Goal: Task Accomplishment & Management: Use online tool/utility

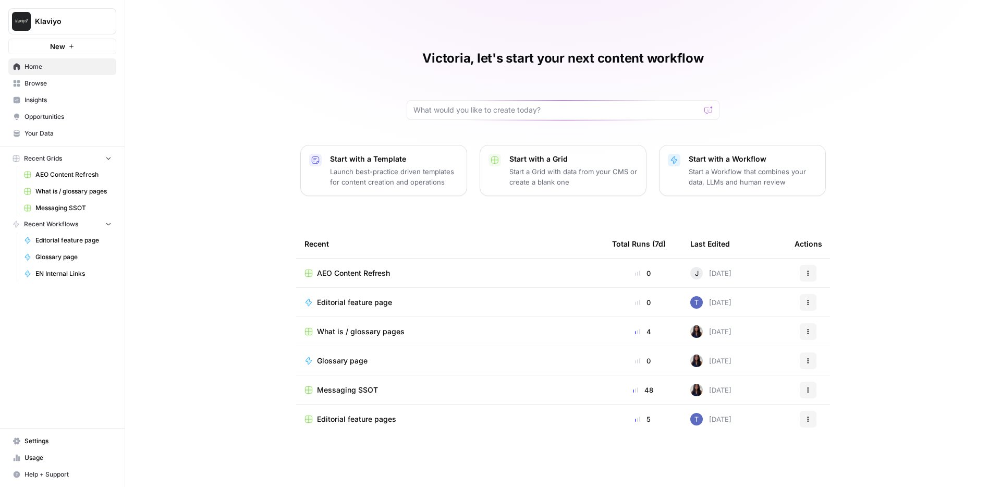
click at [80, 18] on span "Klaviyo" at bounding box center [66, 21] width 63 height 10
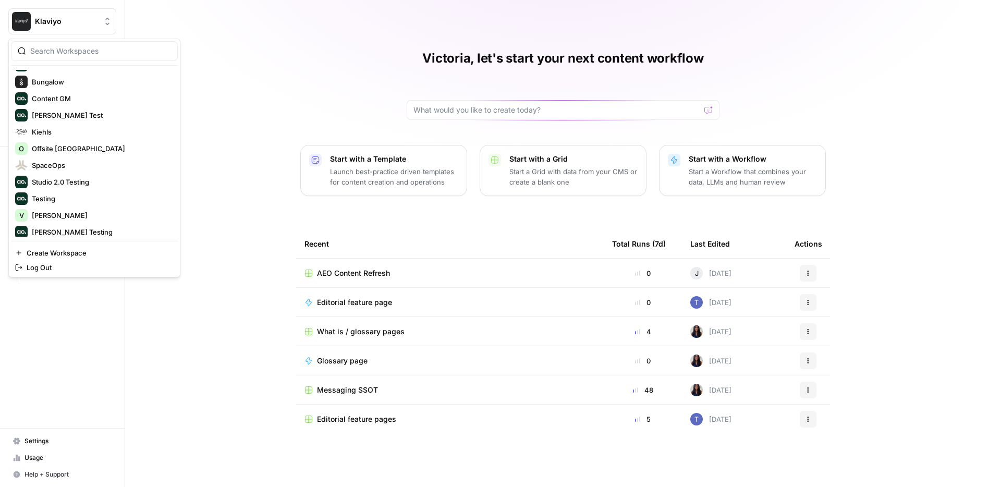
scroll to position [267, 0]
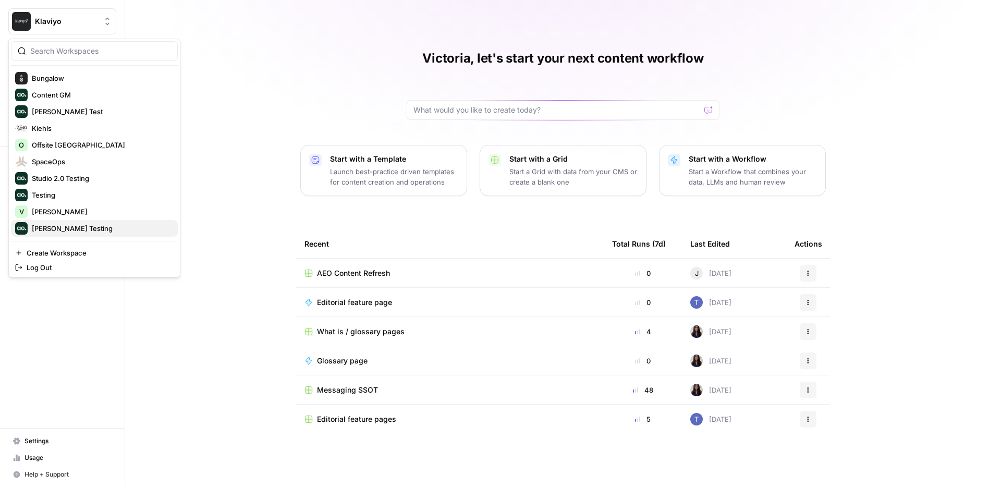
click at [61, 229] on span "[PERSON_NAME] Testing" at bounding box center [101, 228] width 138 height 10
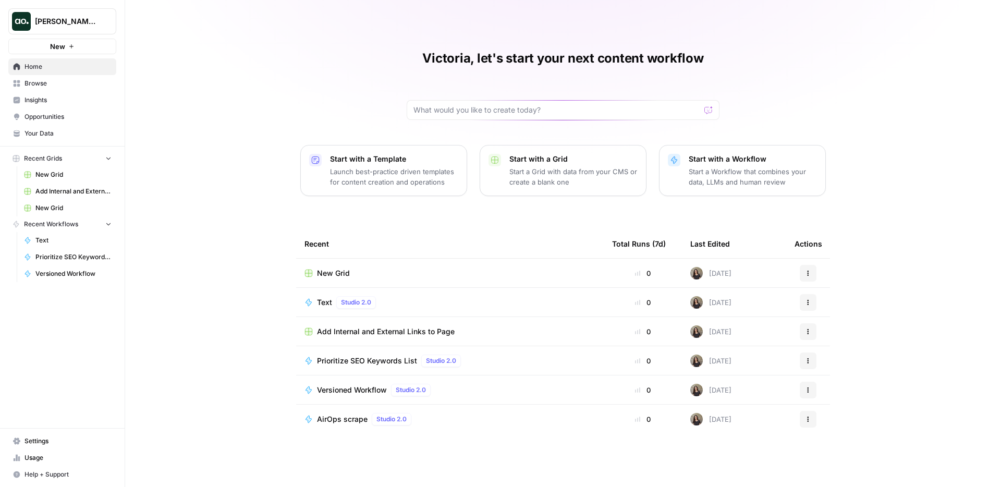
click at [72, 101] on span "Insights" at bounding box center [68, 99] width 87 height 9
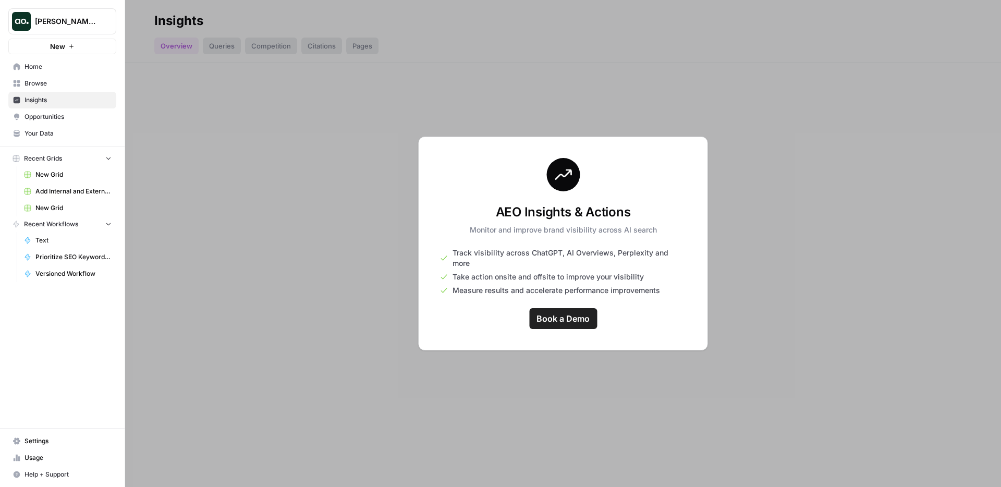
click at [58, 92] on link "Insights" at bounding box center [62, 100] width 108 height 17
click at [56, 77] on link "Browse" at bounding box center [62, 83] width 108 height 17
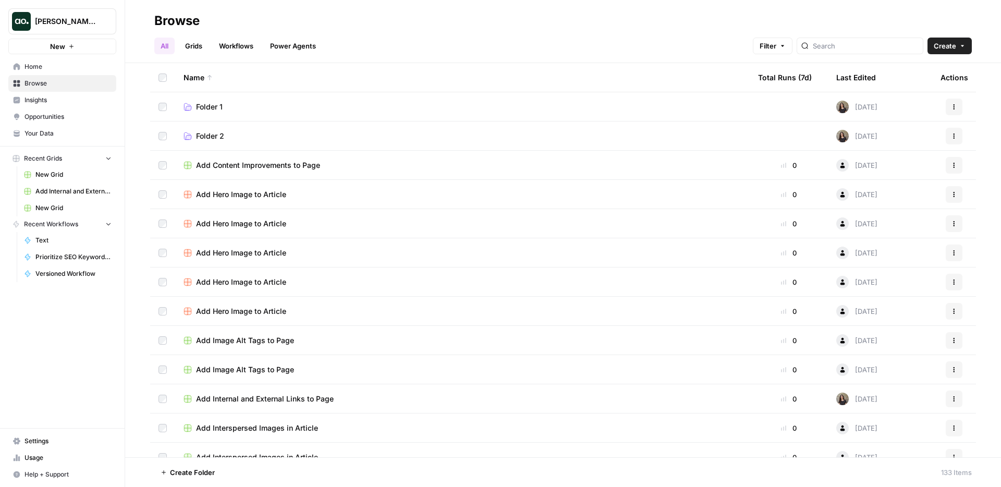
click at [194, 42] on link "Grids" at bounding box center [194, 46] width 30 height 17
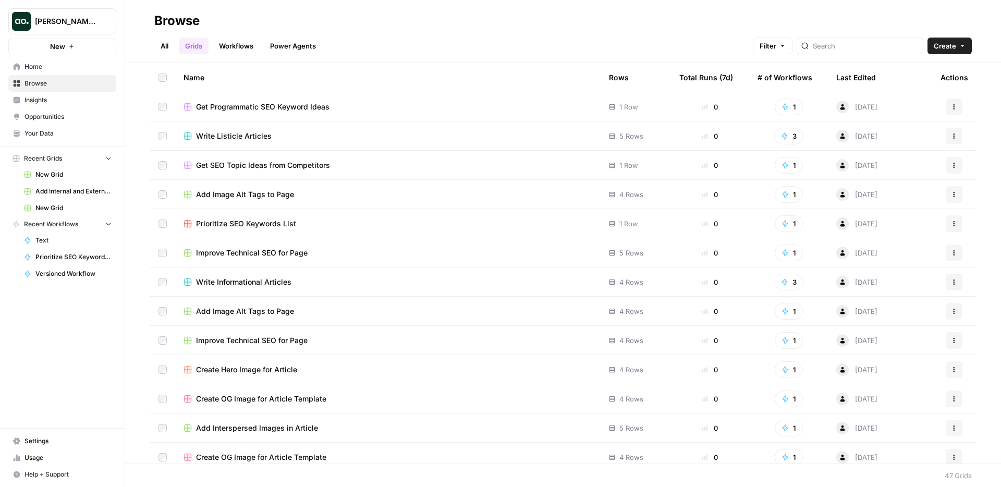
click at [239, 48] on link "Workflows" at bounding box center [236, 46] width 47 height 17
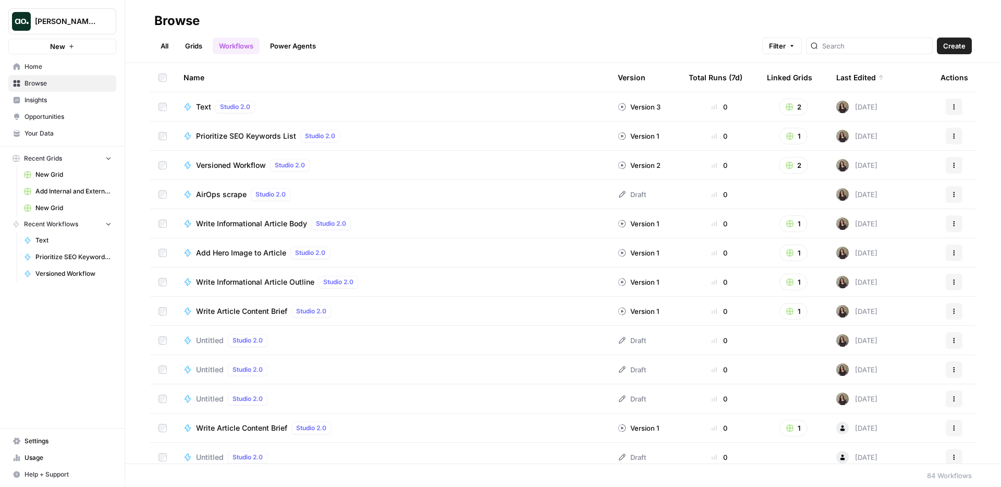
click at [326, 97] on td "Text Studio 2.0" at bounding box center [392, 106] width 434 height 29
click at [324, 112] on div "Text Studio 2.0" at bounding box center [393, 107] width 418 height 13
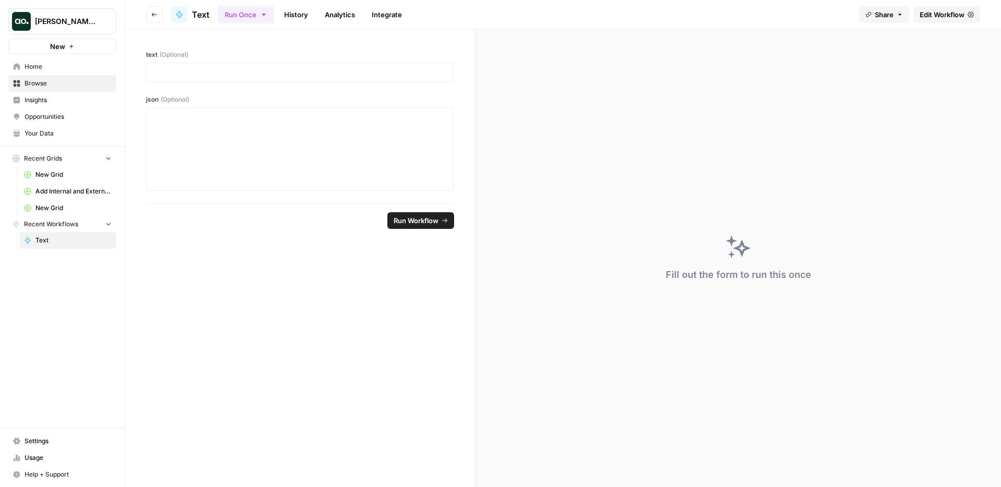
click at [954, 15] on span "Edit Workflow" at bounding box center [942, 14] width 45 height 10
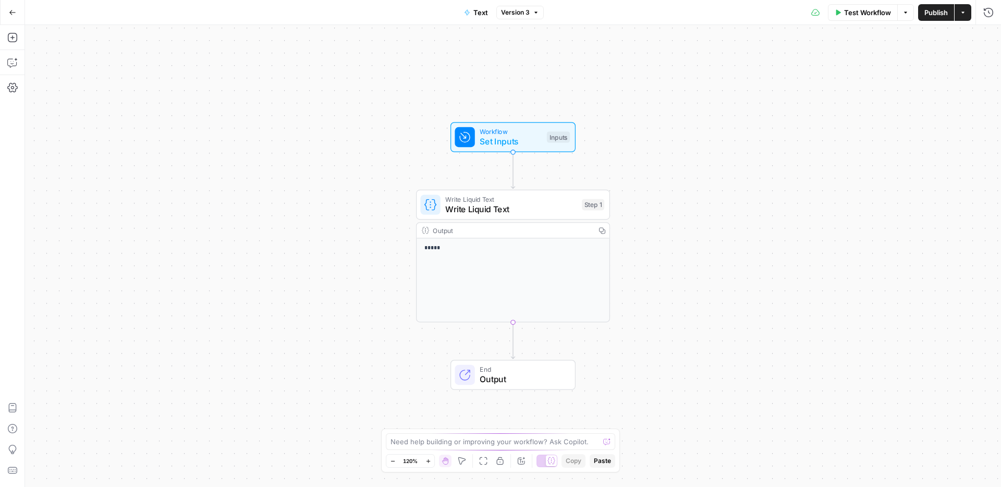
drag, startPoint x: 394, startPoint y: 362, endPoint x: 276, endPoint y: 316, distance: 127.1
click at [276, 316] on div "Workflow Set Inputs Inputs Write Liquid Text Write Liquid Text Step 1 Output Co…" at bounding box center [513, 256] width 976 height 462
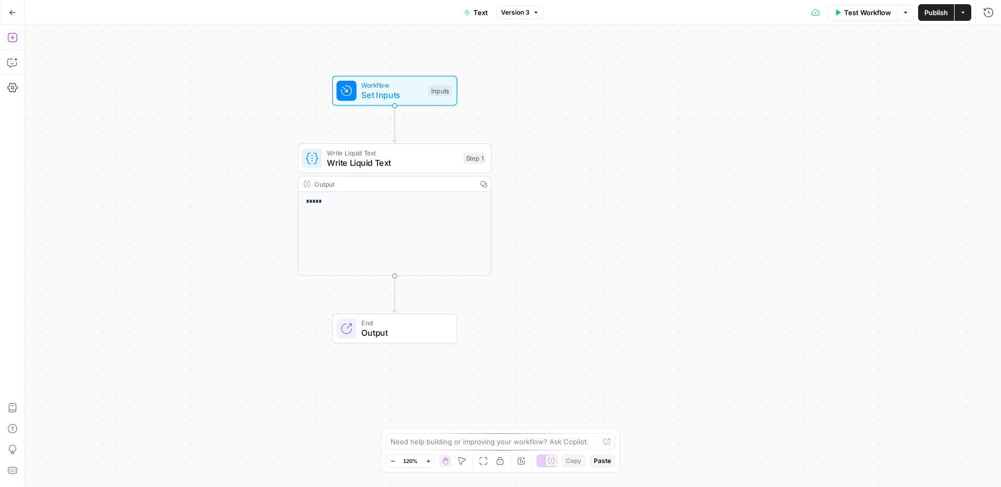
click at [8, 32] on icon "button" at bounding box center [12, 37] width 10 height 10
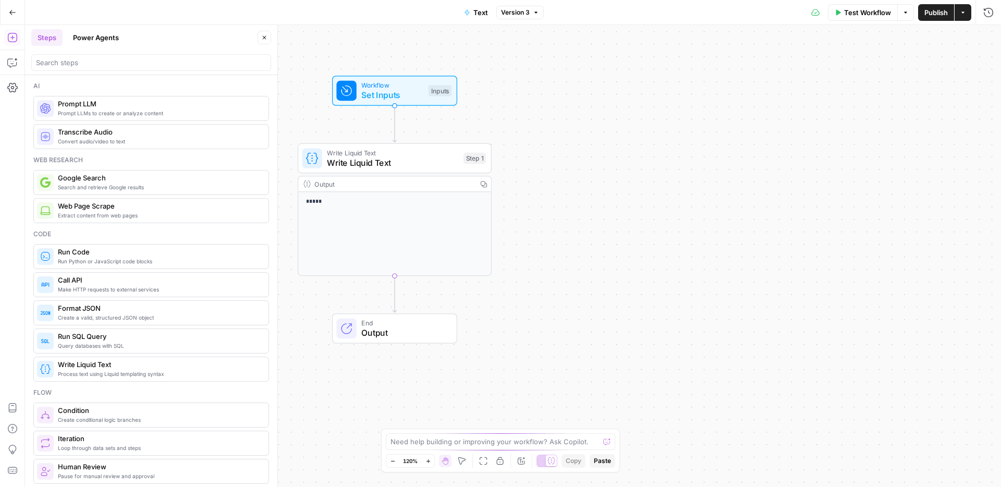
click at [320, 78] on div "Workflow Set Inputs Inputs" at bounding box center [395, 91] width 194 height 30
click at [10, 11] on icon "button" at bounding box center [12, 12] width 7 height 7
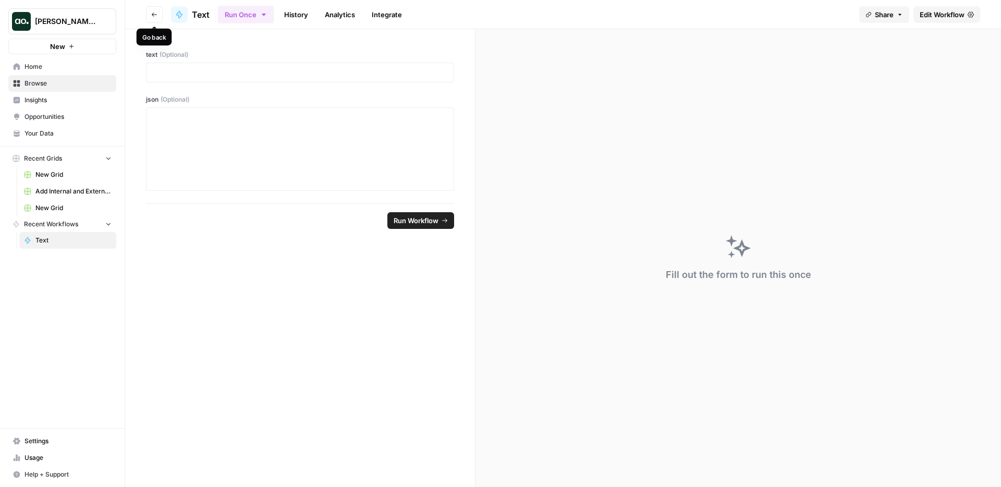
click at [151, 15] on icon "button" at bounding box center [154, 14] width 6 height 6
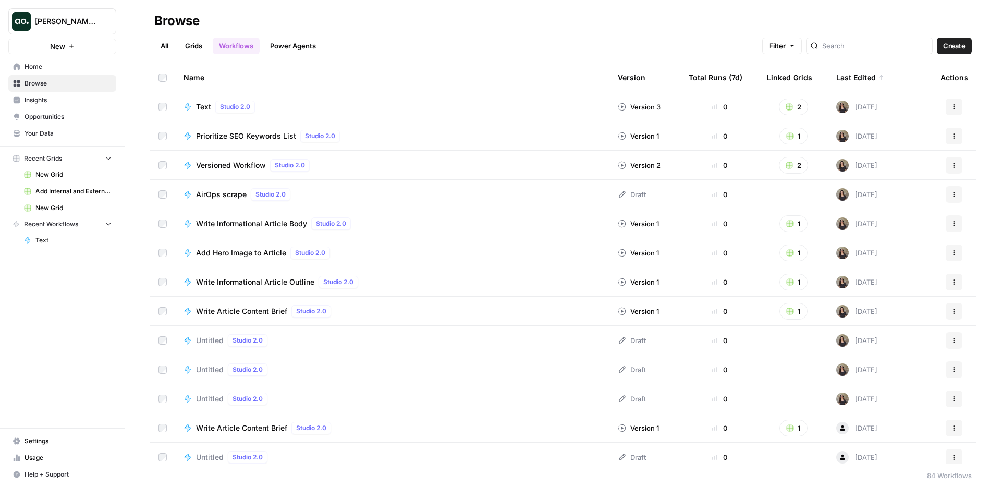
click at [965, 43] on span "Create" at bounding box center [954, 46] width 22 height 10
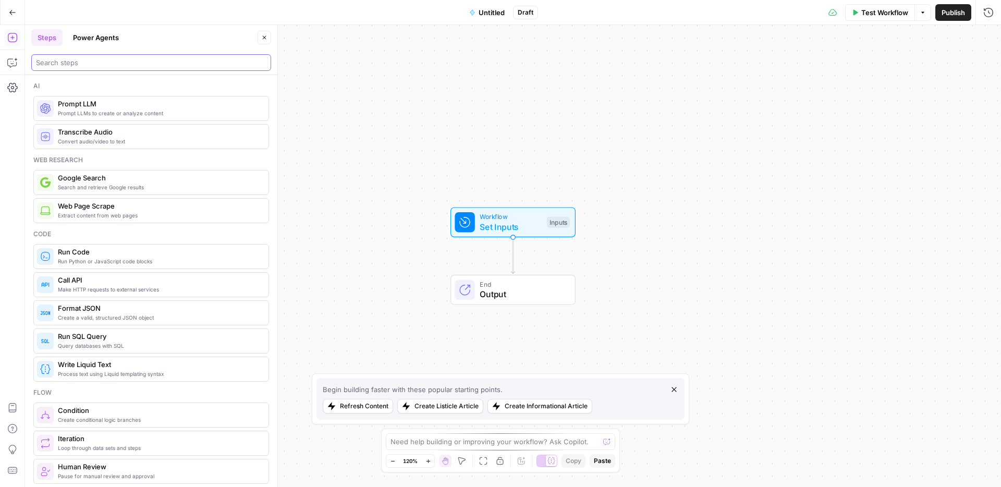
click at [141, 62] on input "search" at bounding box center [151, 62] width 230 height 10
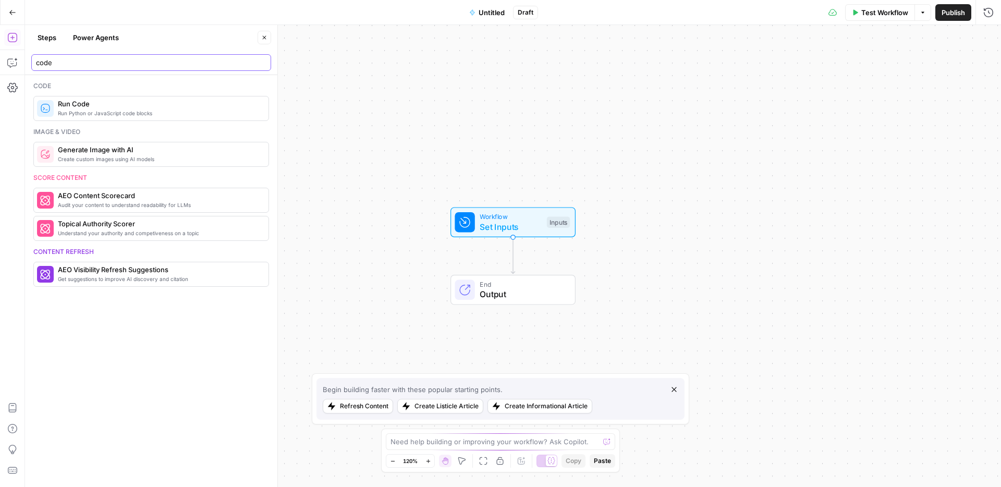
type input "code"
click at [83, 115] on span "Run Python or JavaScript code blocks" at bounding box center [159, 113] width 202 height 8
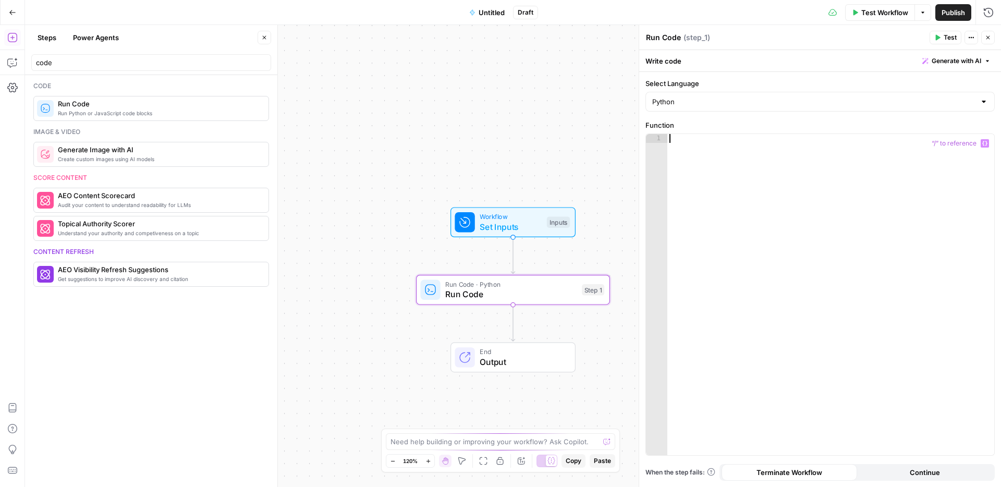
click at [789, 157] on div at bounding box center [830, 303] width 327 height 339
type textarea "******"
click at [808, 98] on input "Select Language" at bounding box center [813, 101] width 323 height 10
click at [721, 128] on span "JavaScript" at bounding box center [824, 128] width 316 height 10
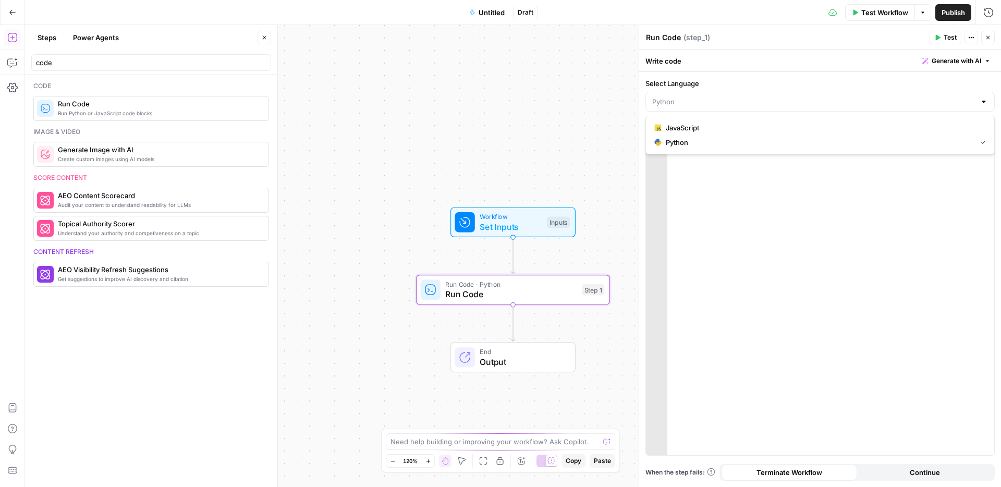
type input "JavaScript"
click at [718, 148] on div "return" at bounding box center [830, 303] width 327 height 339
type textarea "********"
type textarea "*****"
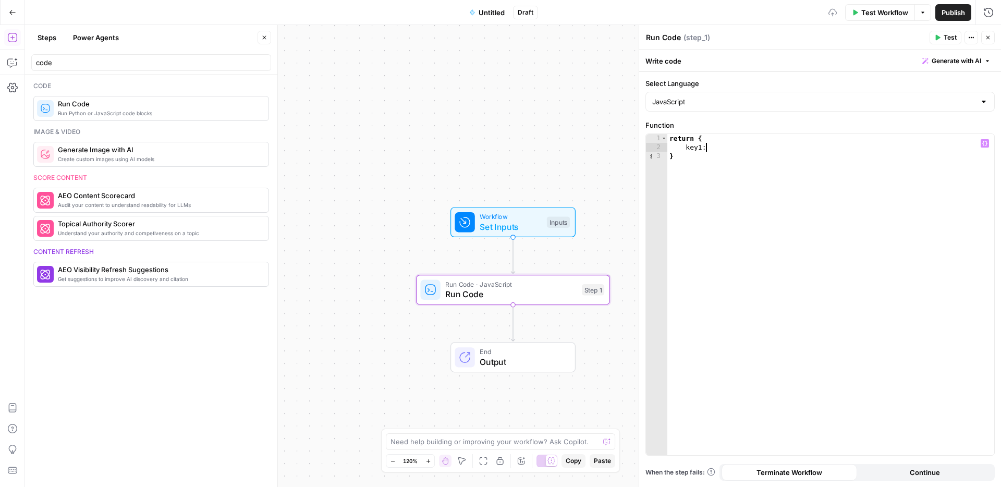
scroll to position [0, 3]
type textarea "**********"
click at [950, 34] on span "Test" at bounding box center [950, 37] width 13 height 9
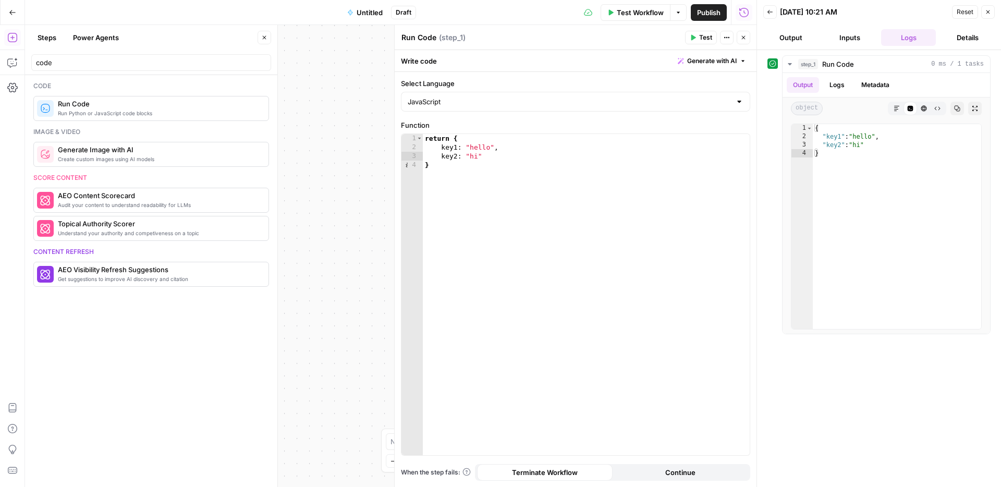
click at [991, 16] on button "Close" at bounding box center [988, 12] width 14 height 14
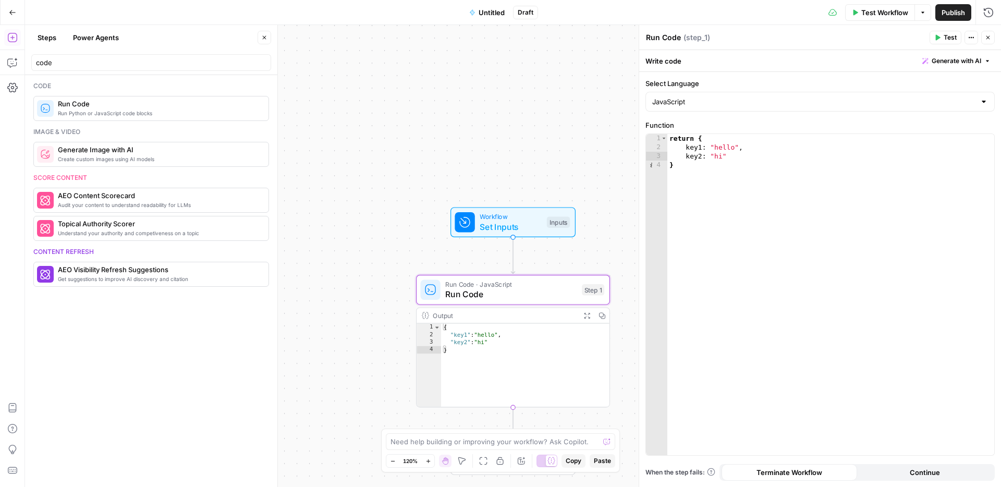
click at [951, 12] on span "Publish" at bounding box center [953, 12] width 23 height 10
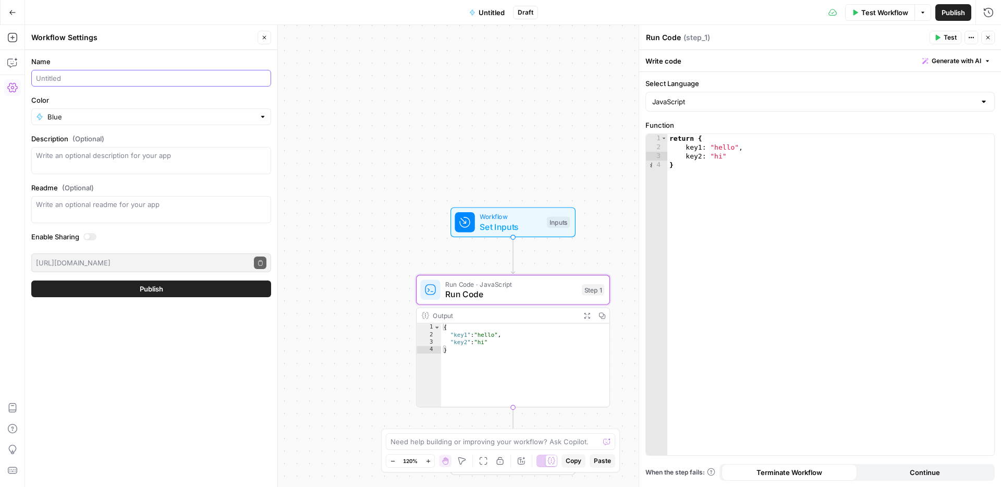
click at [113, 76] on input "Name" at bounding box center [151, 78] width 230 height 10
type input "Returns JSON"
click at [83, 293] on button "Publish" at bounding box center [151, 289] width 240 height 17
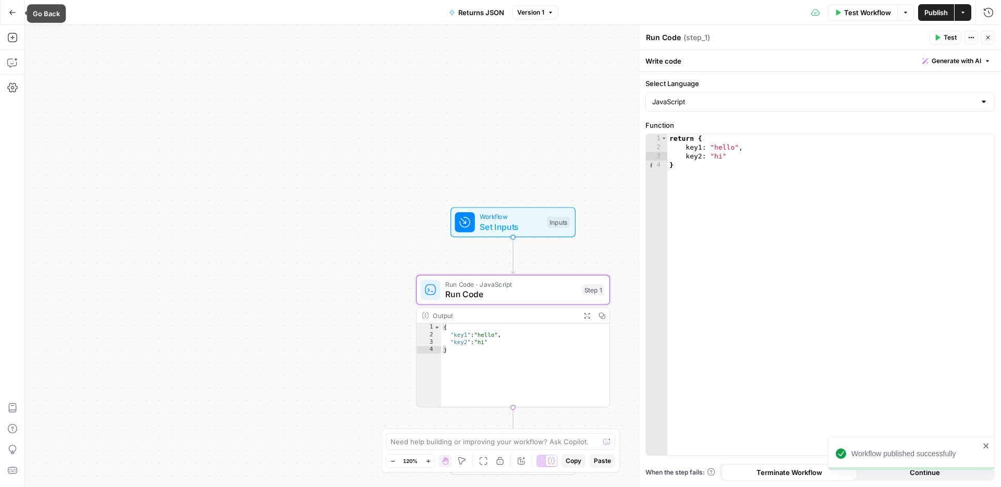
click at [12, 9] on icon "button" at bounding box center [12, 12] width 7 height 7
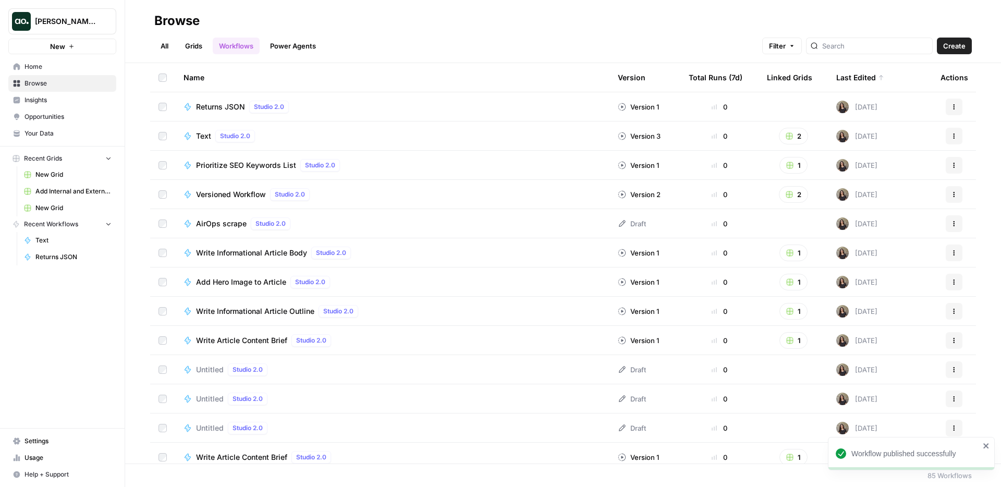
click at [205, 51] on link "Grids" at bounding box center [194, 46] width 30 height 17
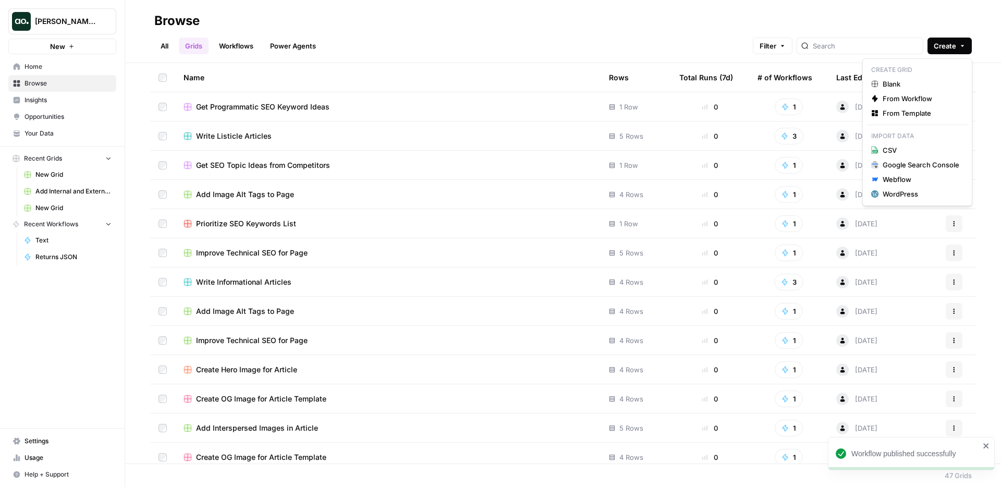
click at [953, 50] on span "Create" at bounding box center [945, 46] width 22 height 10
click at [913, 80] on span "Blank" at bounding box center [921, 84] width 77 height 10
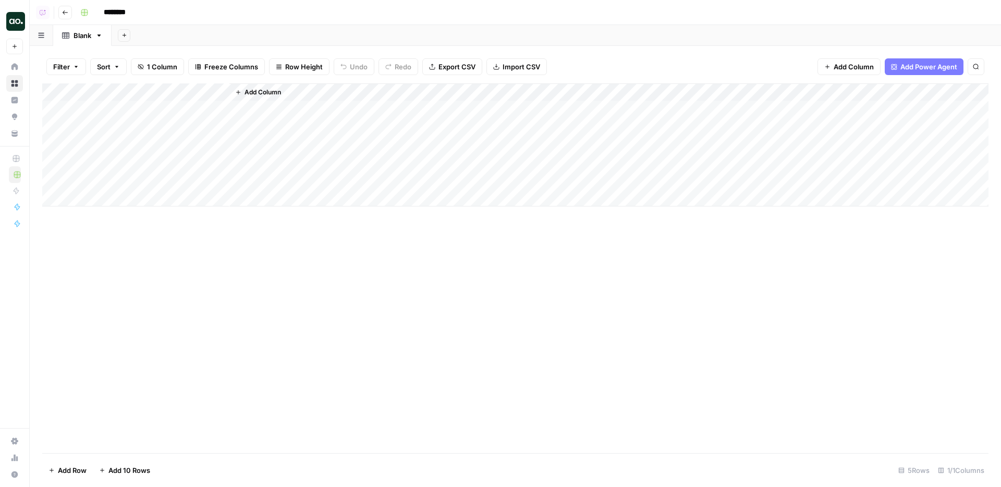
click at [257, 89] on span "Add Column" at bounding box center [263, 92] width 37 height 9
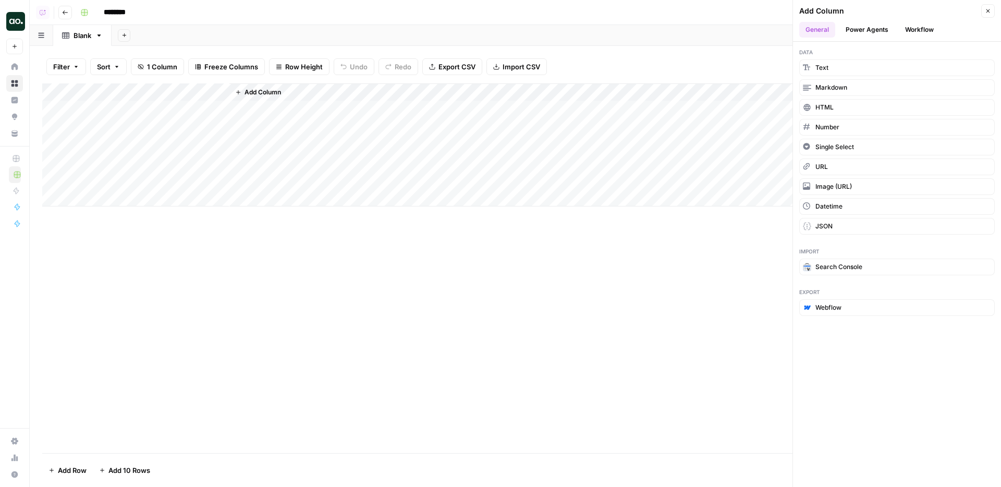
click at [897, 31] on ul "General Power Agents Workflow" at bounding box center [897, 30] width 196 height 16
click at [916, 30] on button "Workflow" at bounding box center [919, 30] width 41 height 16
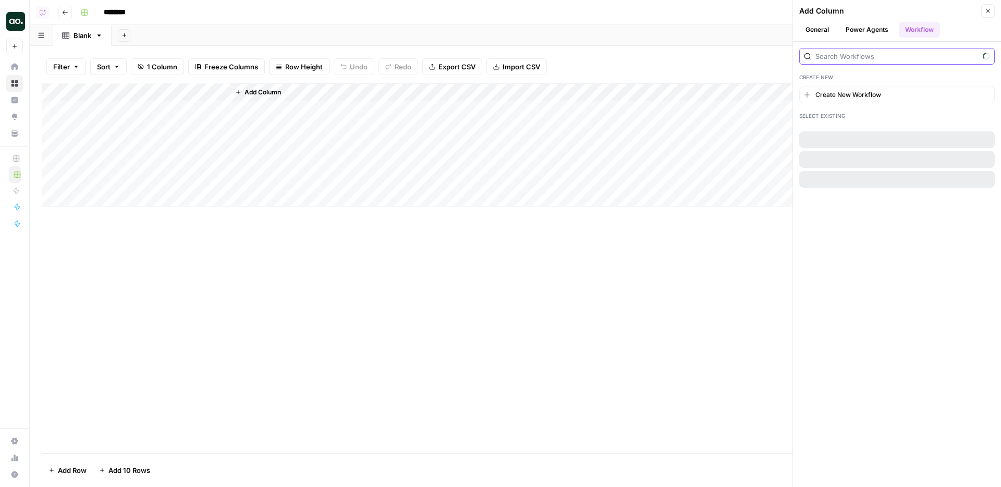
click at [844, 59] on input "search" at bounding box center [897, 56] width 163 height 10
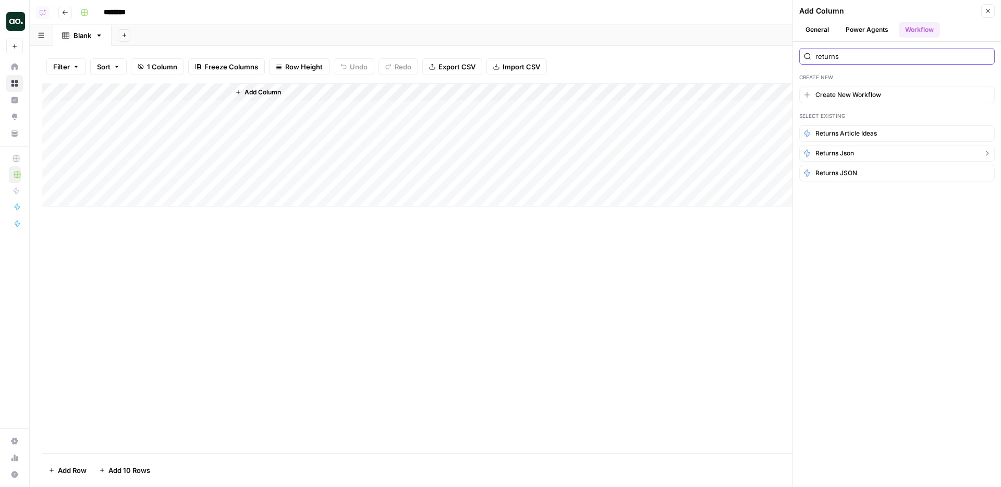
type input "returns"
click at [825, 154] on span "Returns json" at bounding box center [835, 153] width 39 height 9
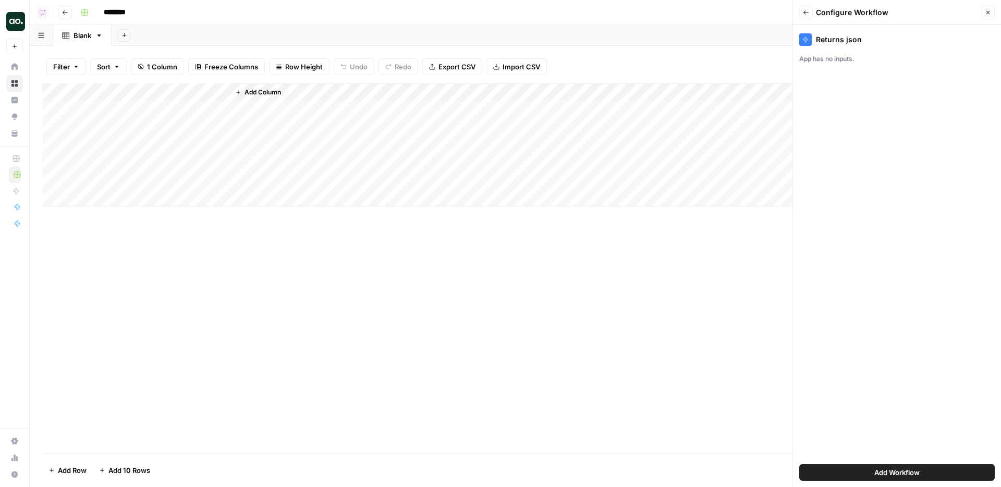
click at [808, 11] on icon "button" at bounding box center [806, 12] width 6 height 6
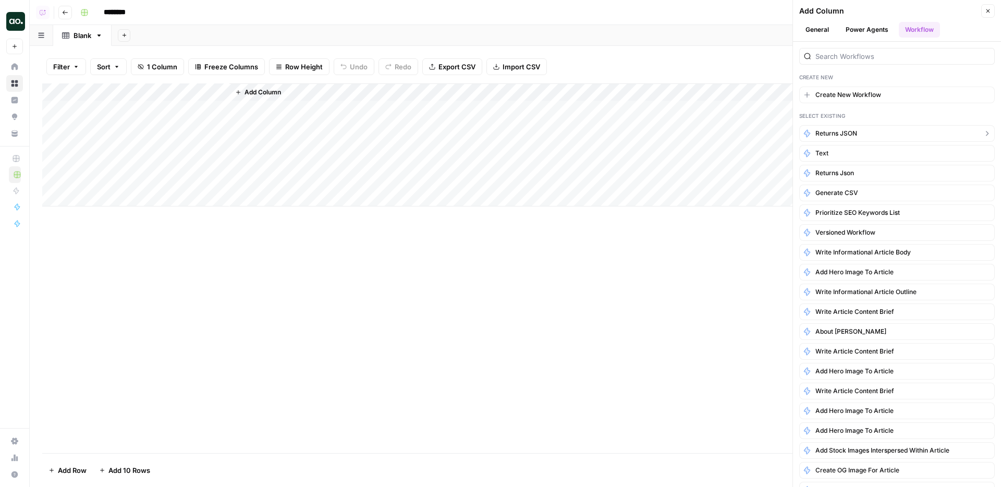
click at [854, 129] on span "Returns JSON" at bounding box center [837, 133] width 42 height 9
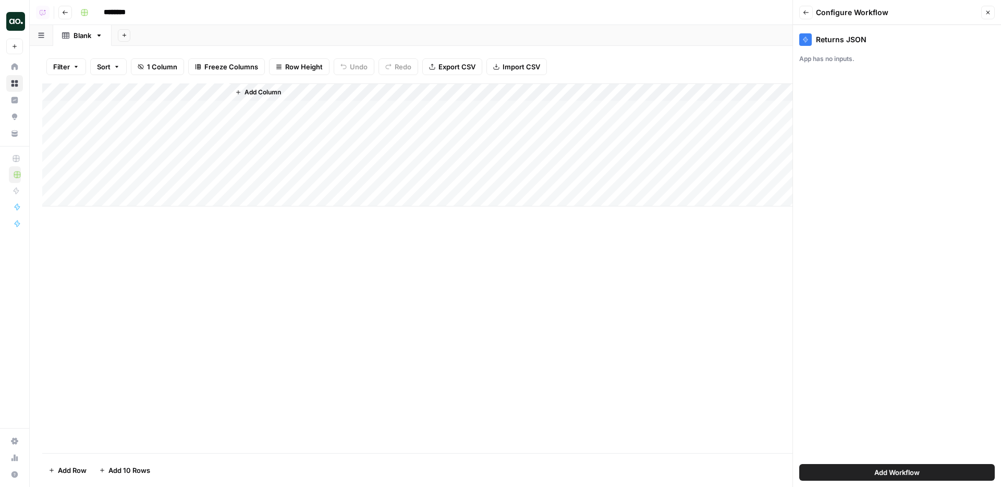
click at [924, 476] on button "Add Workflow" at bounding box center [897, 472] width 196 height 17
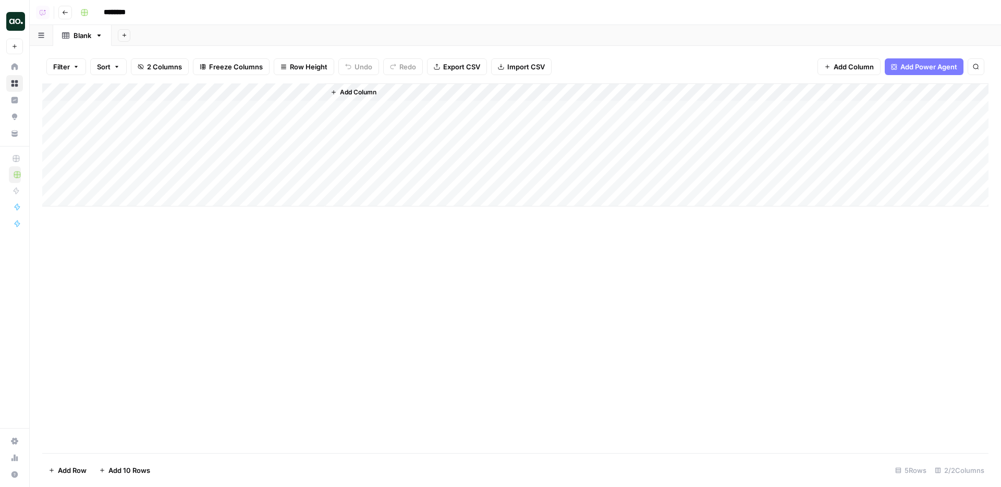
click at [276, 110] on div "Add Column" at bounding box center [515, 144] width 946 height 123
click at [335, 341] on div "Add Column" at bounding box center [515, 268] width 946 height 370
click at [332, 18] on div "********" at bounding box center [533, 12] width 915 height 17
click at [299, 109] on div "Add Column" at bounding box center [515, 144] width 946 height 123
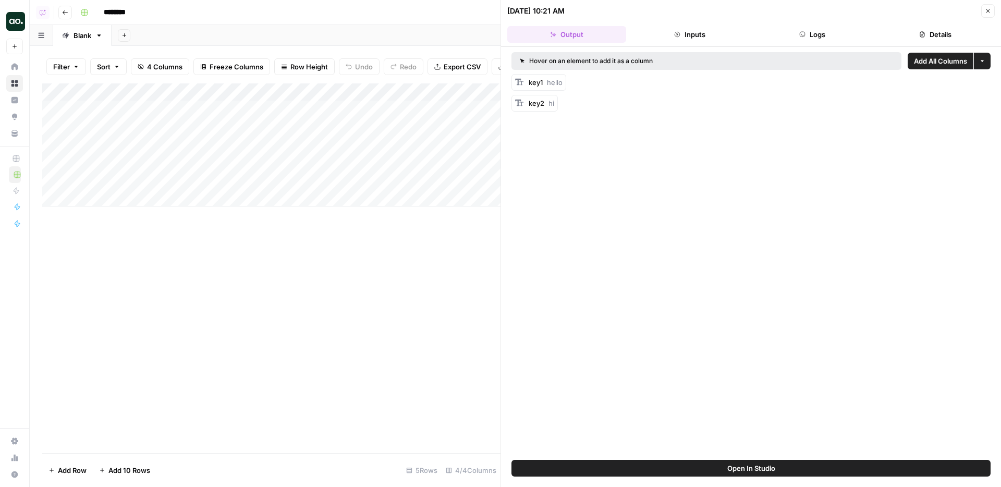
click at [989, 60] on button "More options" at bounding box center [982, 61] width 17 height 17
click at [940, 82] on span "Add as Single Column" at bounding box center [942, 85] width 70 height 10
click at [374, 259] on div "Add Column" at bounding box center [271, 268] width 458 height 370
click at [274, 128] on div "Add Column" at bounding box center [271, 144] width 458 height 123
click at [274, 144] on div "Add Column" at bounding box center [271, 144] width 458 height 123
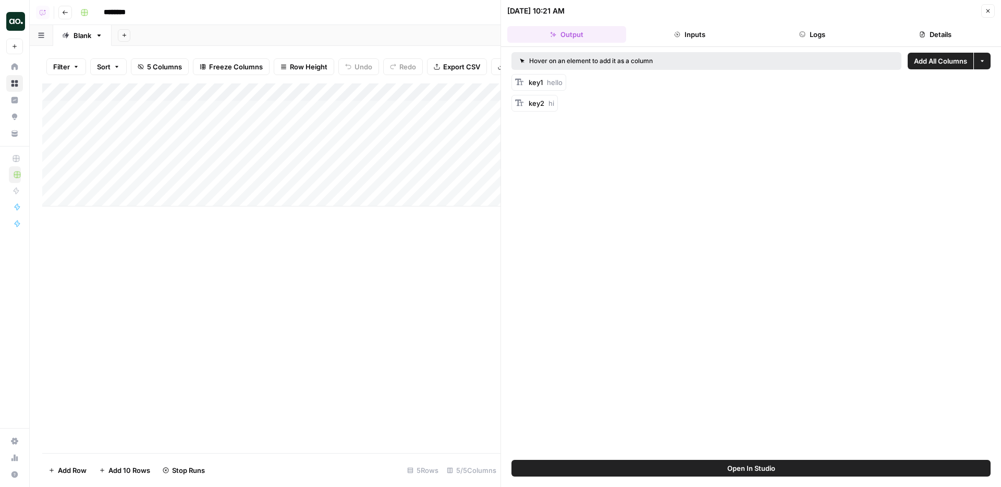
click at [275, 162] on div "Add Column" at bounding box center [271, 144] width 458 height 123
click at [274, 176] on div "Add Column" at bounding box center [271, 144] width 458 height 123
click at [986, 11] on icon "button" at bounding box center [988, 11] width 6 height 6
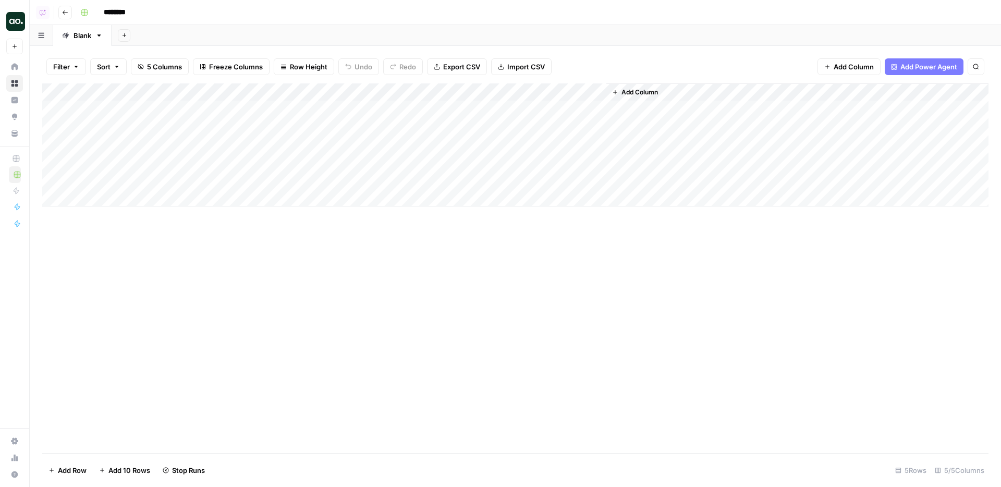
click at [378, 125] on div "Add Column" at bounding box center [515, 144] width 946 height 123
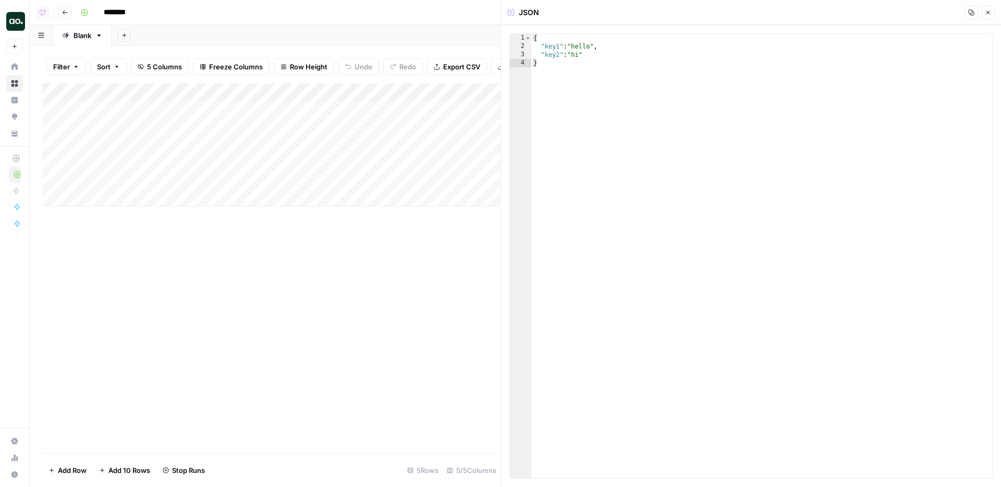
type textarea "*"
click at [619, 77] on div "{ "key1" : "hello" , "key2" : "hi" }" at bounding box center [761, 264] width 461 height 461
click at [983, 10] on button "Close" at bounding box center [988, 13] width 14 height 14
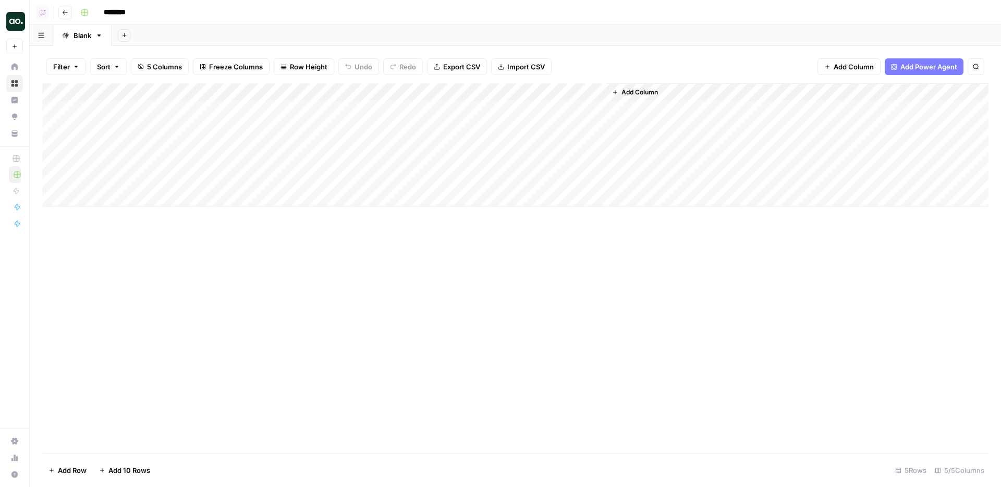
click at [407, 125] on div "Add Column" at bounding box center [515, 144] width 946 height 123
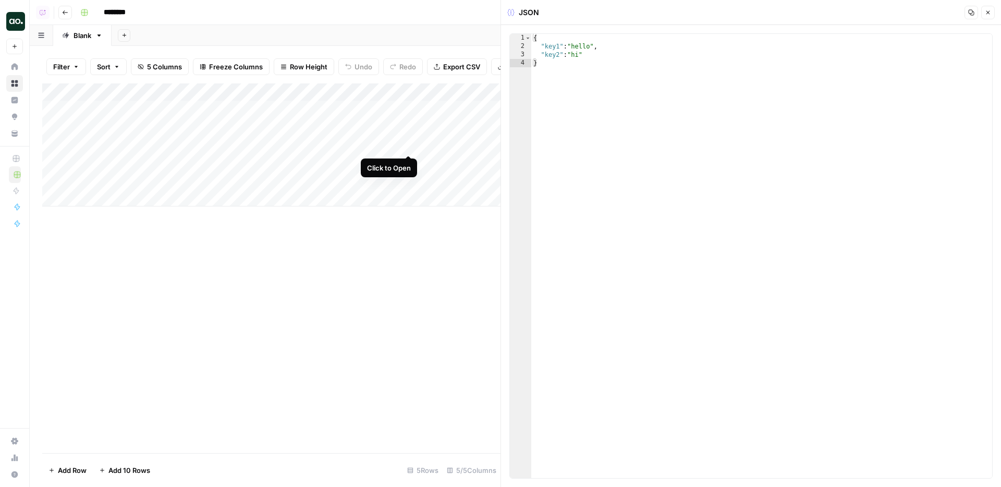
click at [409, 147] on div "Add Column" at bounding box center [271, 144] width 458 height 123
click at [405, 162] on div "Add Column" at bounding box center [271, 144] width 458 height 123
click at [409, 108] on div "Add Column" at bounding box center [271, 144] width 458 height 123
click at [412, 179] on div "Add Column" at bounding box center [271, 144] width 458 height 123
click at [335, 273] on div "Add Column" at bounding box center [271, 268] width 458 height 370
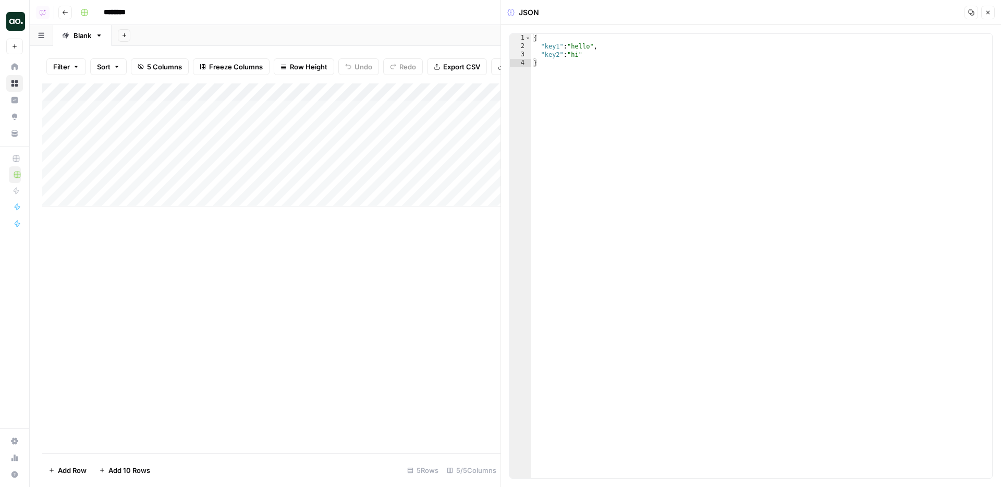
click at [987, 10] on icon "button" at bounding box center [988, 12] width 6 height 6
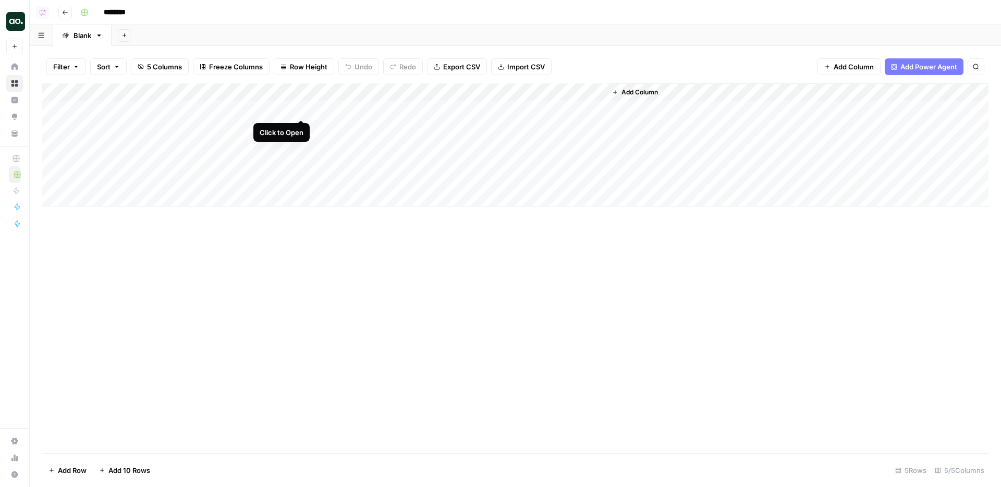
click at [301, 110] on div "Add Column" at bounding box center [515, 144] width 946 height 123
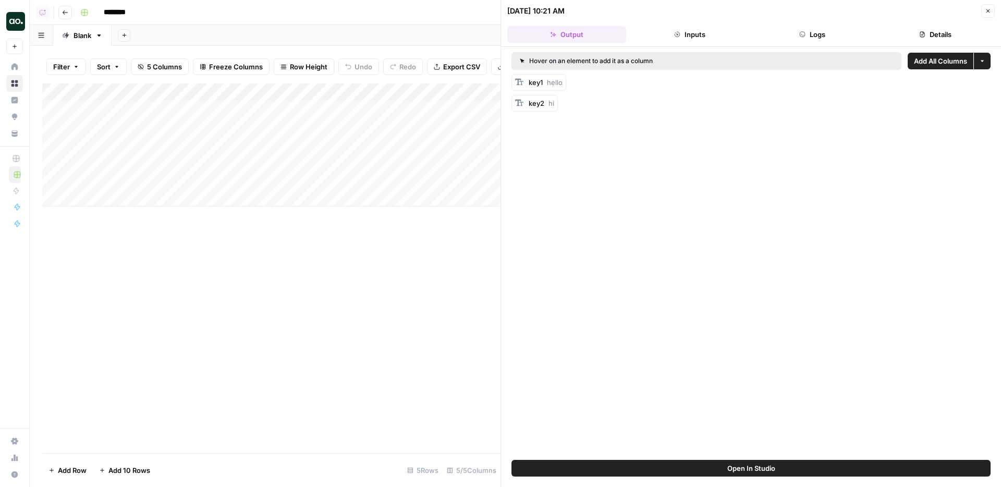
click at [283, 92] on div "Add Column" at bounding box center [271, 144] width 458 height 123
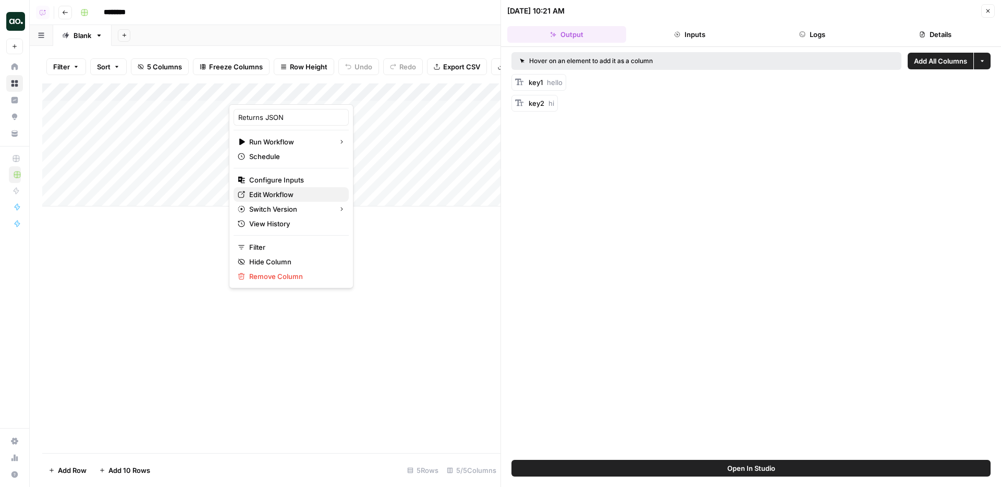
click at [281, 197] on span "Edit Workflow" at bounding box center [294, 194] width 91 height 10
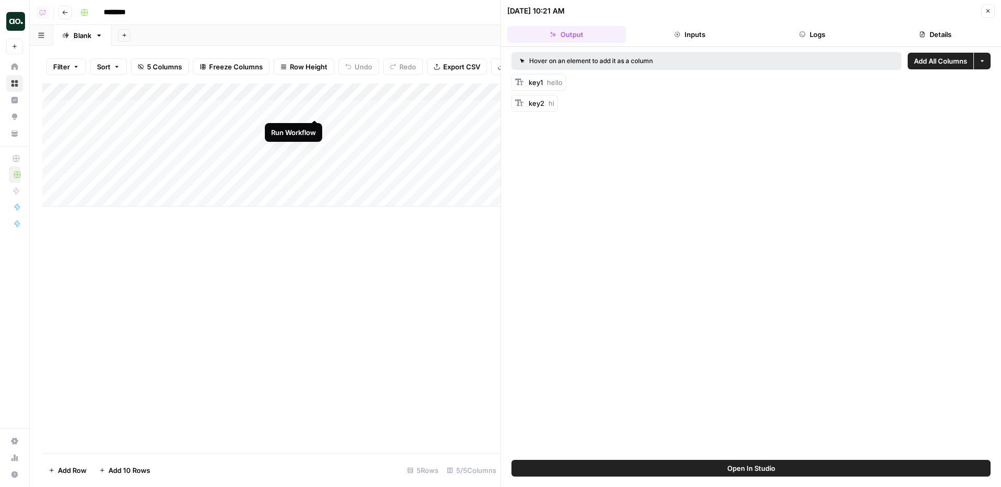
click at [313, 107] on div "Add Column" at bounding box center [271, 144] width 458 height 123
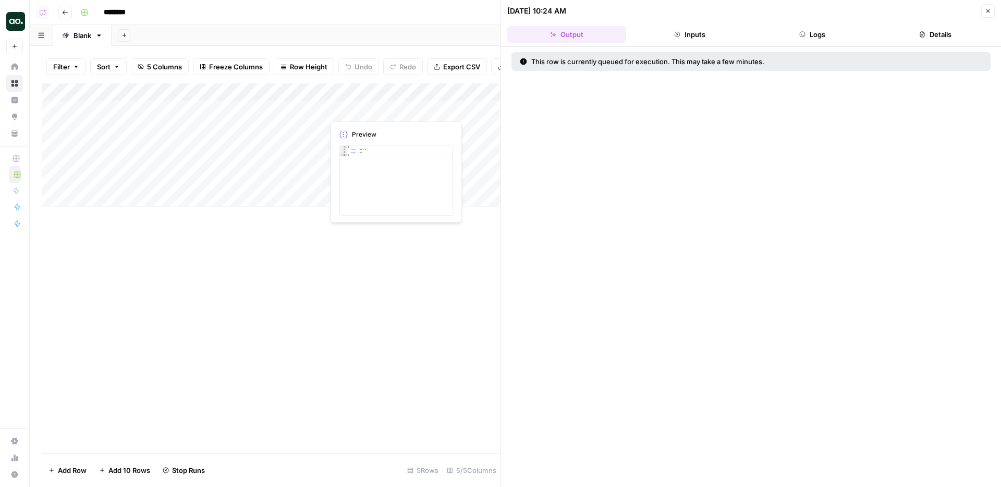
click at [987, 10] on icon "button" at bounding box center [988, 11] width 6 height 6
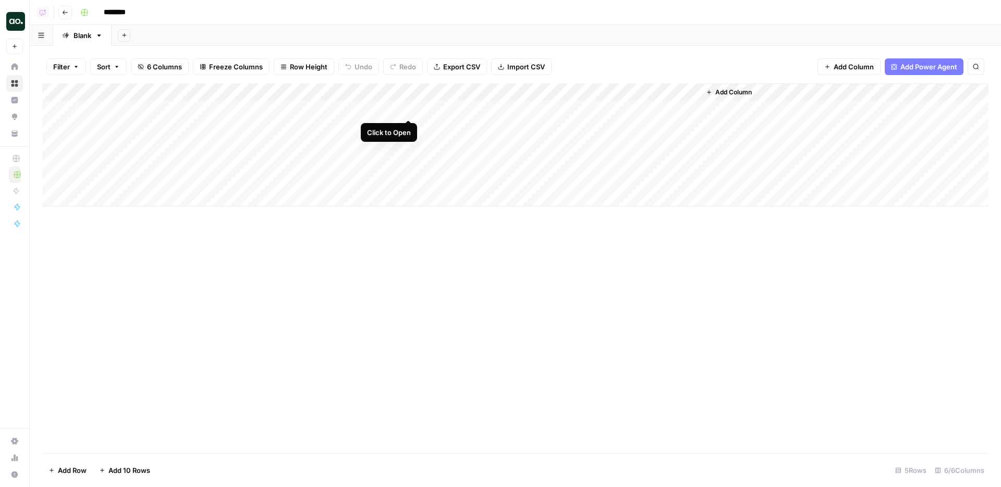
click at [407, 108] on div "Add Column" at bounding box center [515, 144] width 946 height 123
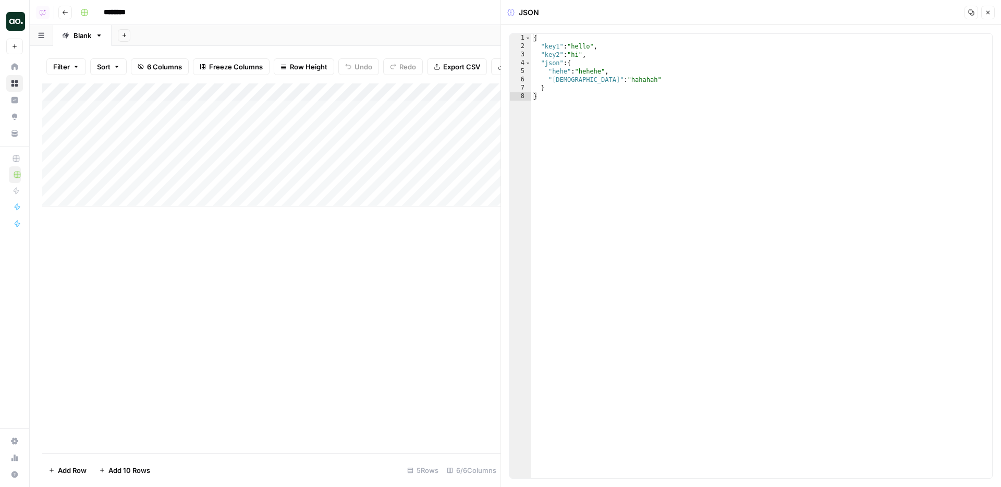
click at [299, 109] on div "Add Column" at bounding box center [271, 144] width 458 height 123
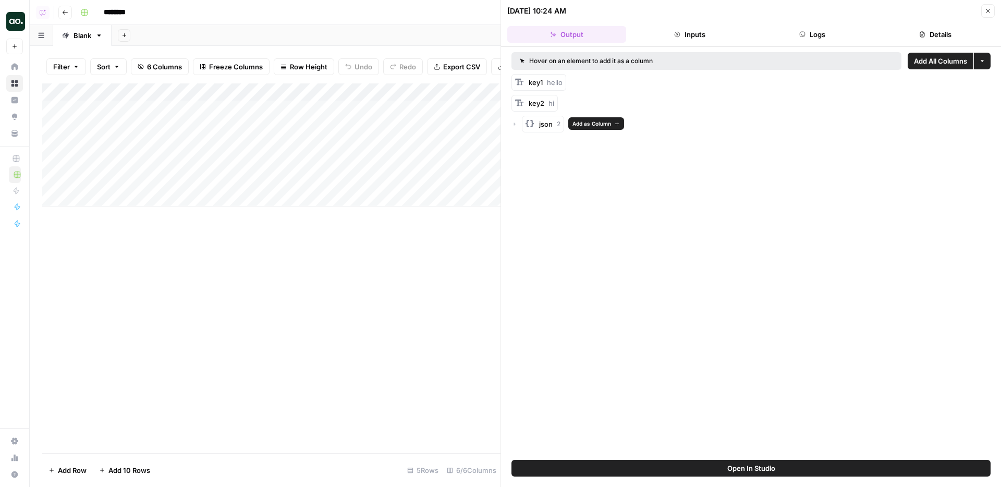
click at [611, 121] on span "Add as Column" at bounding box center [592, 123] width 39 height 8
click at [394, 327] on div "Add Column" at bounding box center [271, 268] width 458 height 370
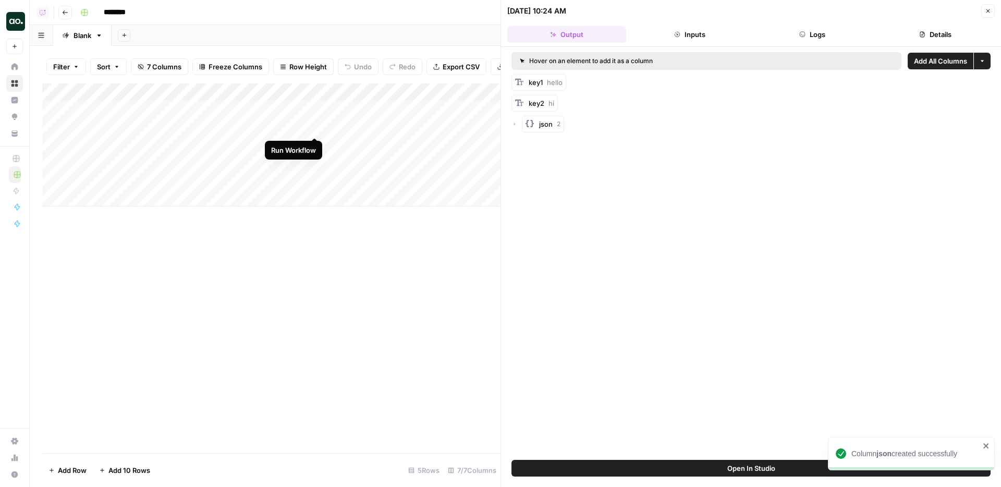
click at [313, 123] on div "Add Column" at bounding box center [271, 144] width 458 height 123
click at [313, 140] on div "Add Column" at bounding box center [271, 144] width 458 height 123
click at [314, 160] on div "Add Column" at bounding box center [271, 144] width 458 height 123
click at [314, 179] on div "Add Column" at bounding box center [271, 144] width 458 height 123
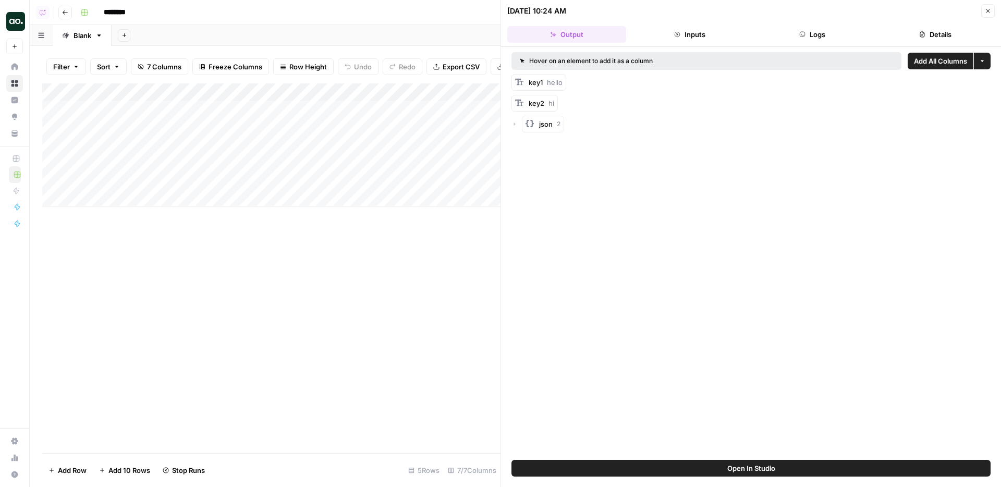
click at [988, 6] on button "Close" at bounding box center [988, 11] width 14 height 14
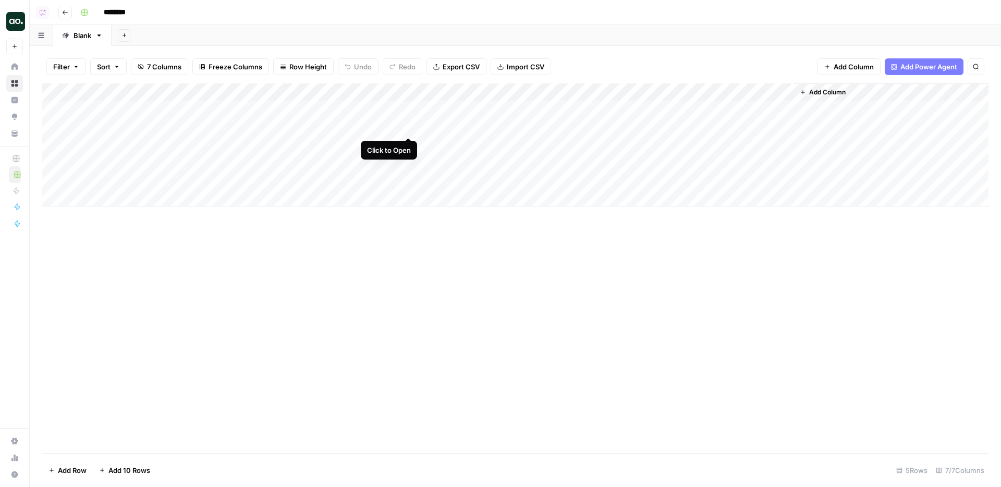
click at [409, 125] on div "Add Column" at bounding box center [515, 144] width 946 height 123
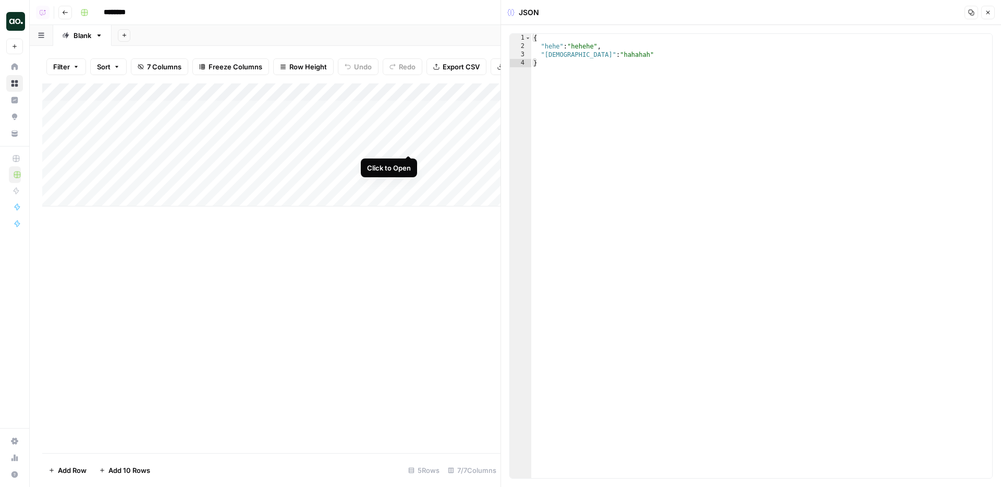
click at [408, 148] on div "Add Column" at bounding box center [271, 144] width 458 height 123
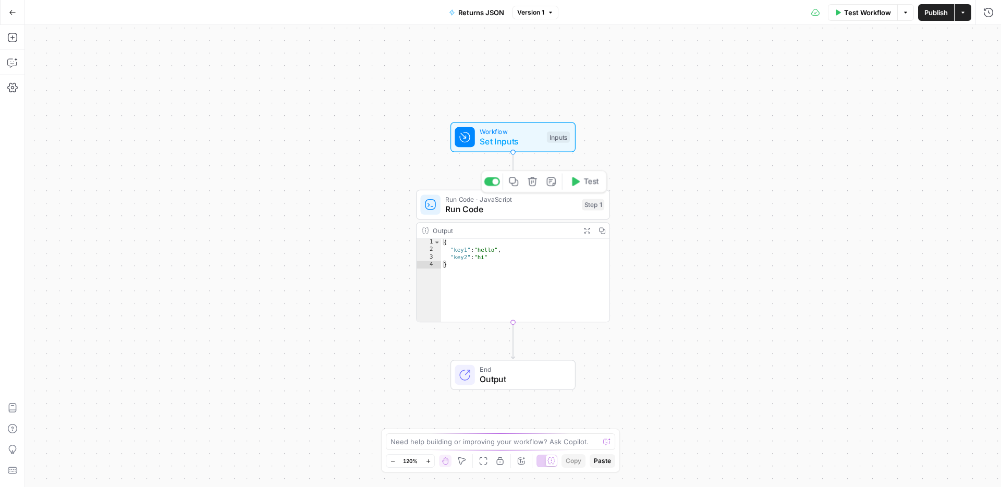
click at [482, 204] on span "Run Code" at bounding box center [510, 209] width 131 height 13
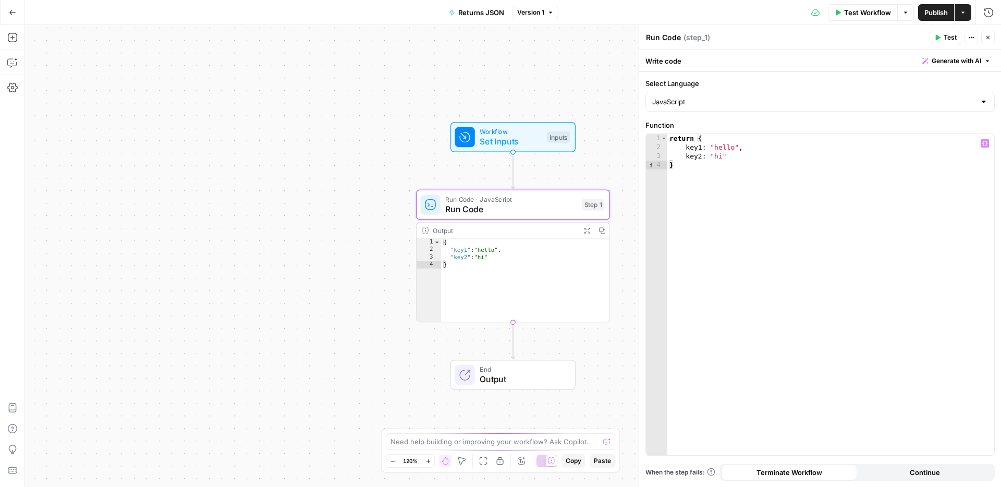
click at [706, 147] on div "return { key1 : "hello" , key2 : "hi" }" at bounding box center [830, 303] width 327 height 339
click at [709, 142] on div "return { key1 : "hello" , key2 : "hi" }" at bounding box center [830, 303] width 327 height 339
click at [713, 147] on div "return { key1 : "hello" , key2 : "hi" }" at bounding box center [830, 303] width 327 height 339
type textarea "**********"
type textarea "*******"
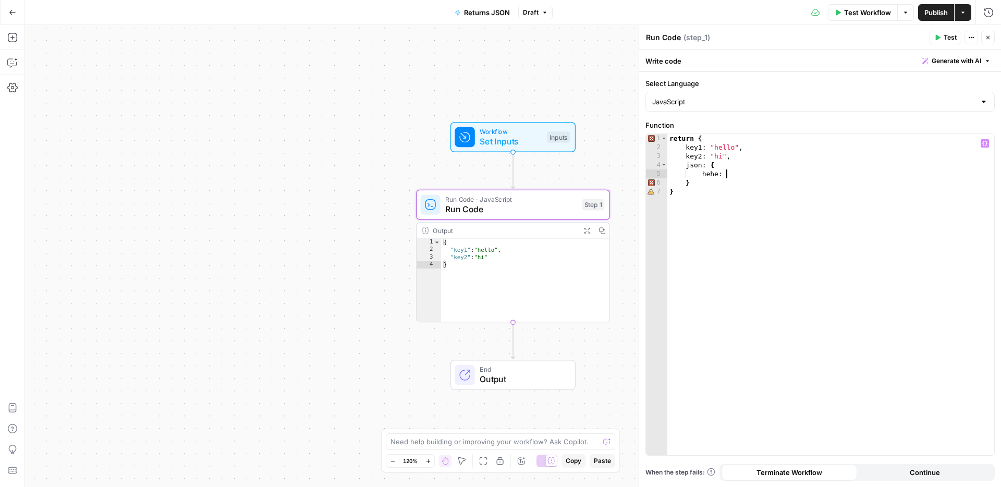
scroll to position [0, 4]
type textarea "**********"
type textarea "*****"
type textarea "**********"
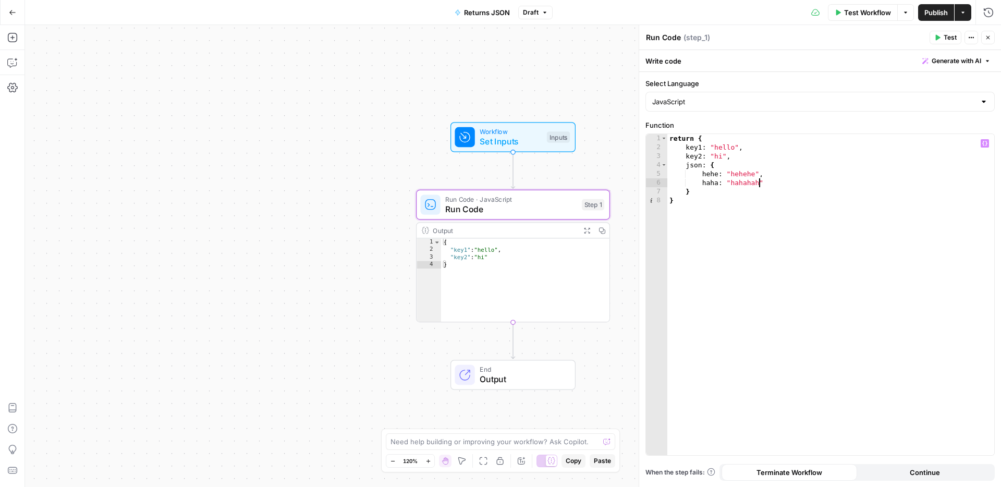
click at [988, 40] on icon "button" at bounding box center [988, 37] width 6 height 6
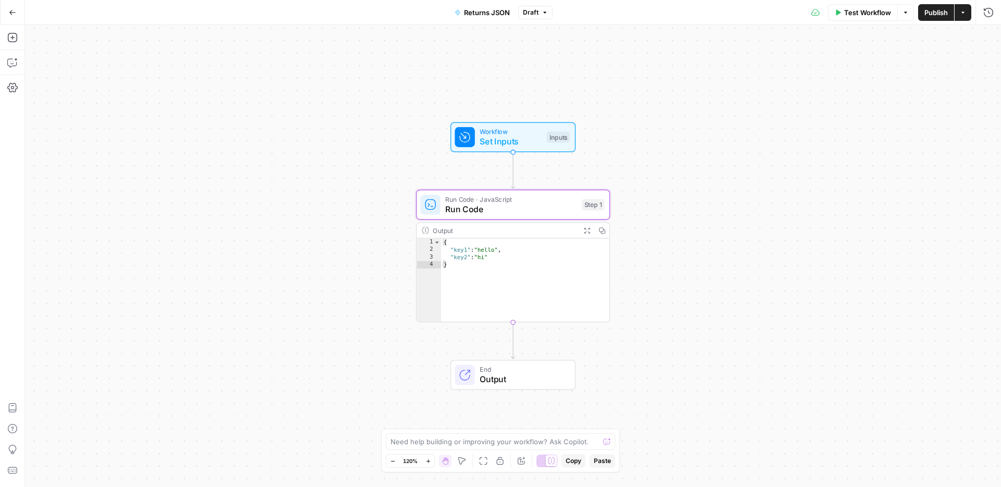
click at [943, 16] on span "Publish" at bounding box center [936, 12] width 23 height 10
